Goal: Complete application form

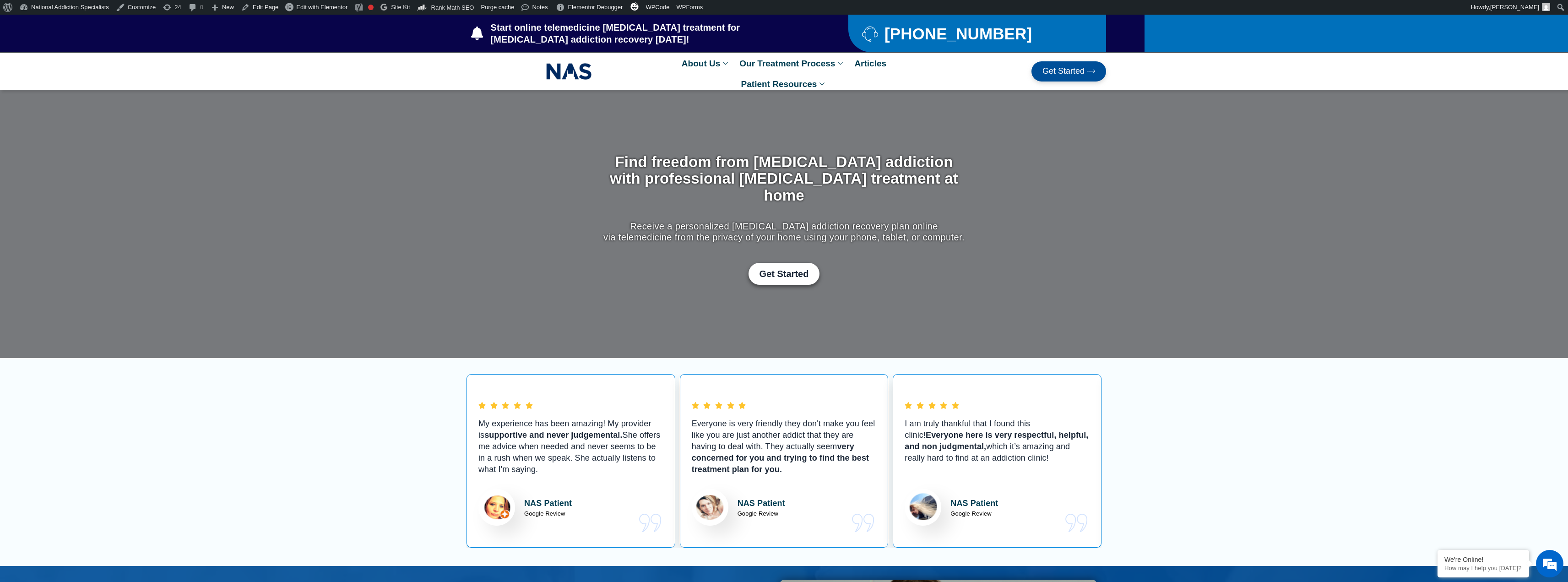
click at [1062, 73] on span "Get Started" at bounding box center [1063, 71] width 42 height 9
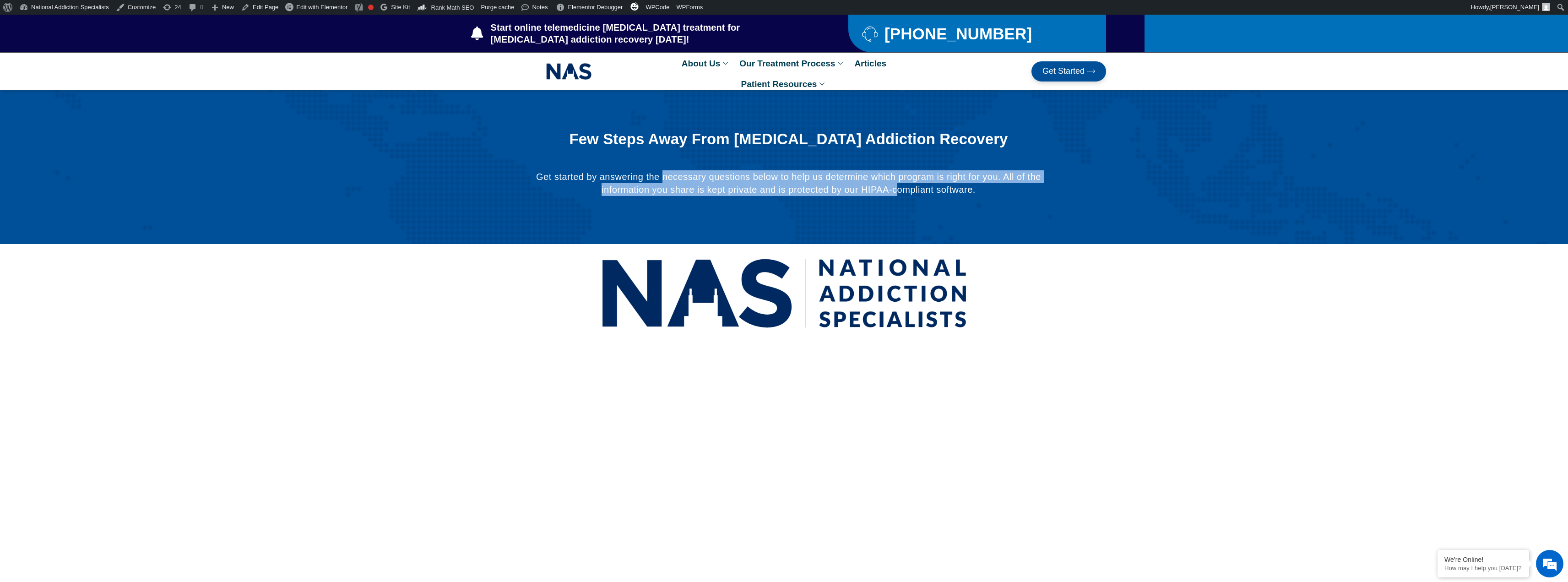
drag, startPoint x: 664, startPoint y: 180, endPoint x: 898, endPoint y: 197, distance: 234.6
click at [898, 197] on div "Get started by answering the necessary questions below to help us determine whi…" at bounding box center [788, 186] width 506 height 32
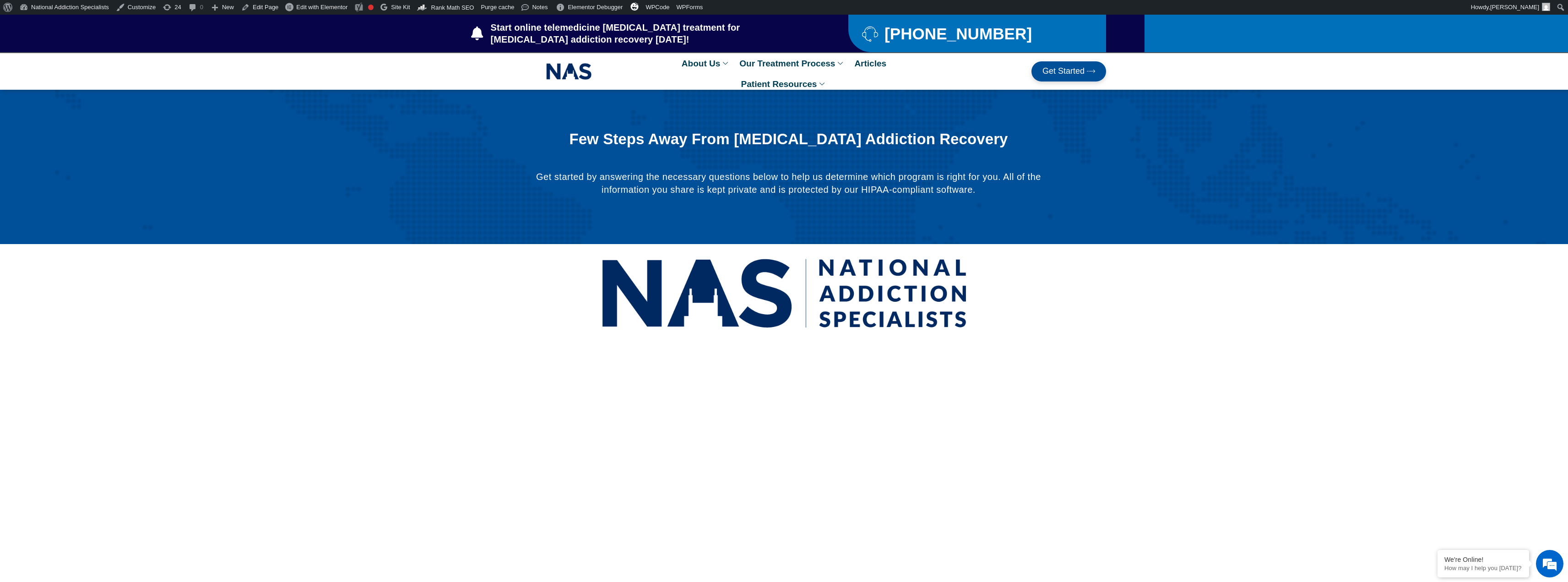
click at [1058, 232] on div at bounding box center [784, 166] width 1568 height 154
